Goal: Navigation & Orientation: Find specific page/section

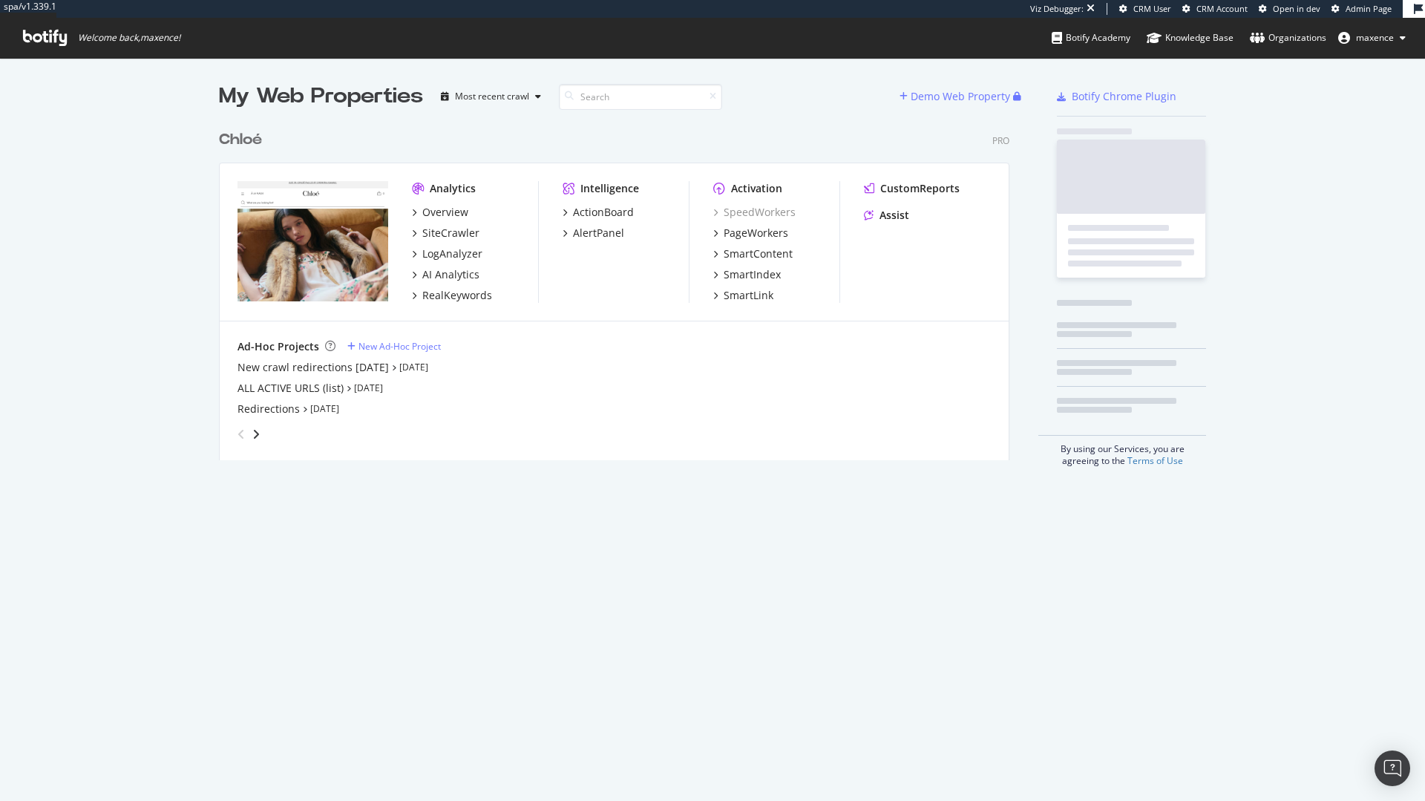
scroll to position [338, 791]
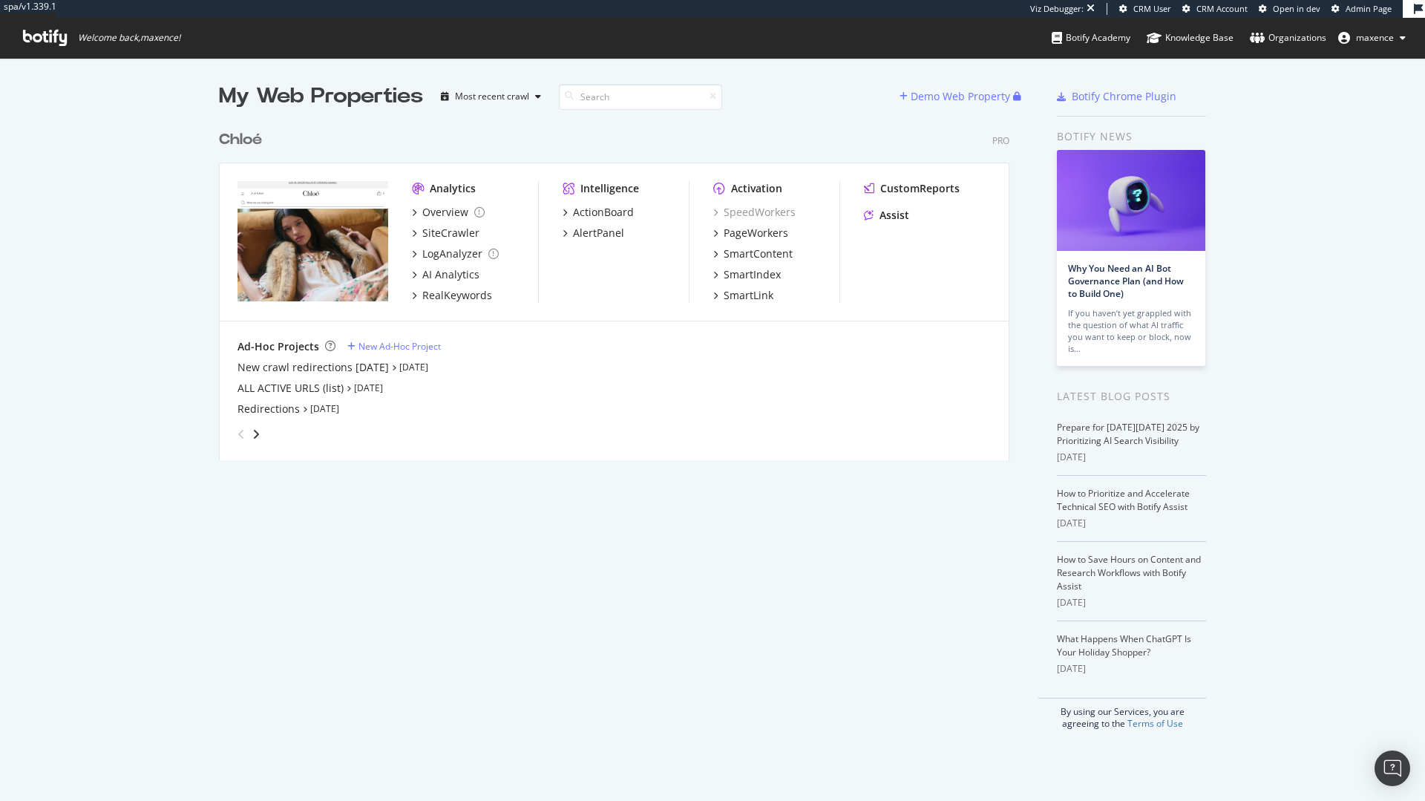
click at [243, 147] on div "Chloé" at bounding box center [240, 140] width 43 height 22
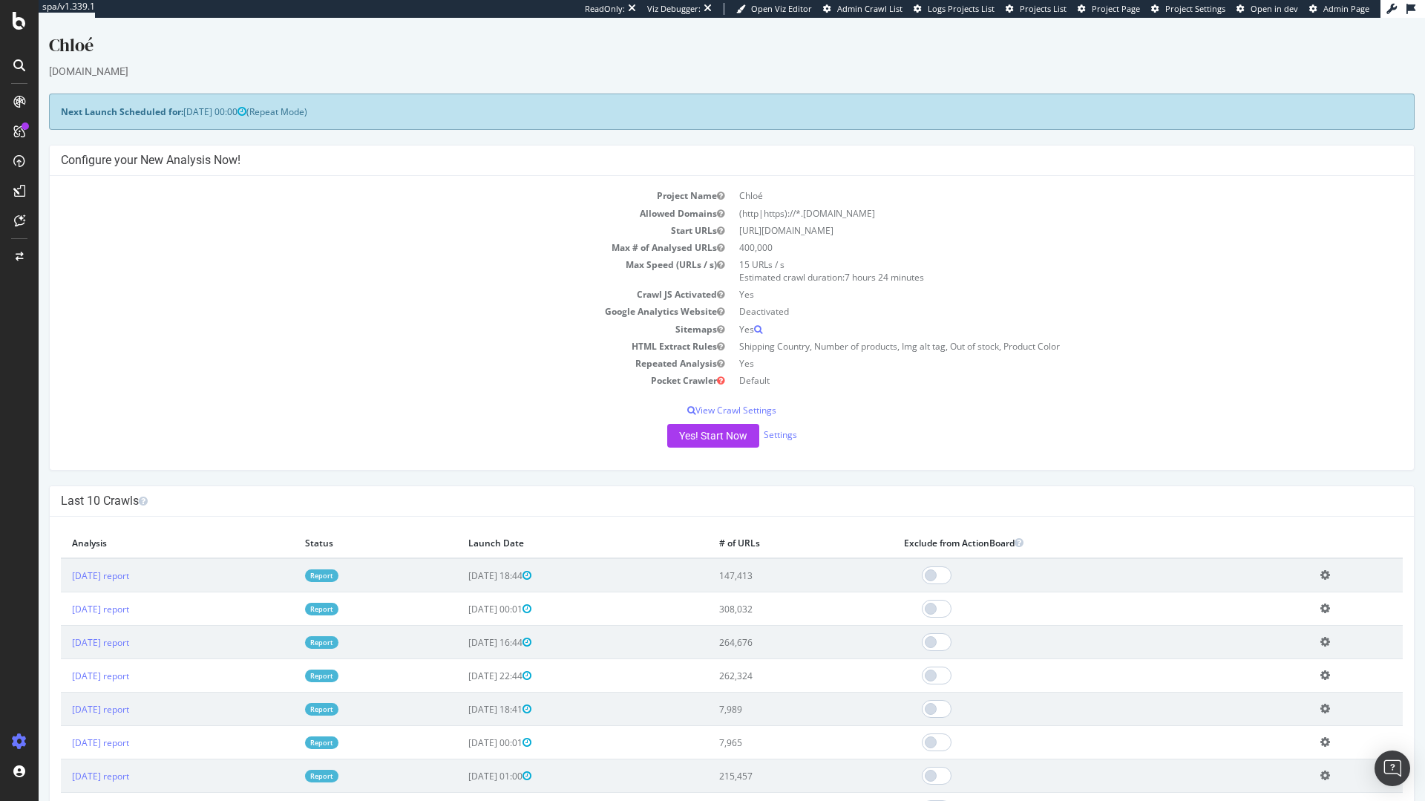
click at [1123, 10] on span "Project Page" at bounding box center [1116, 8] width 48 height 11
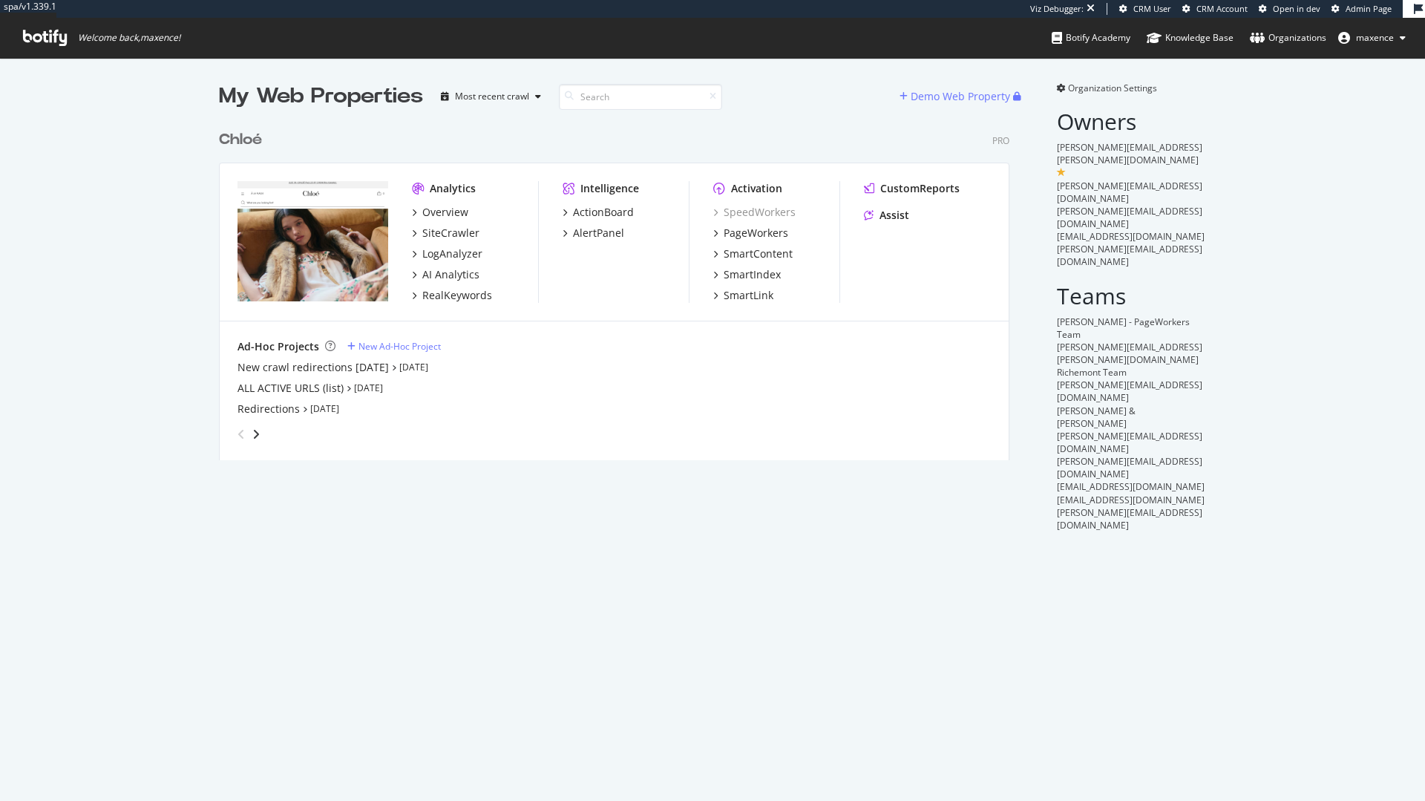
scroll to position [338, 791]
